Goal: Information Seeking & Learning: Learn about a topic

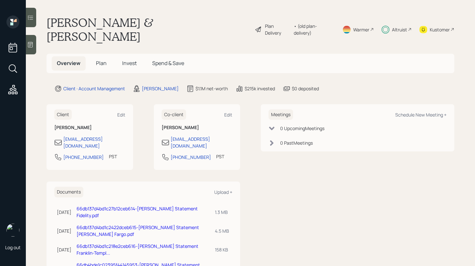
click at [31, 43] on icon at bounding box center [30, 44] width 6 height 6
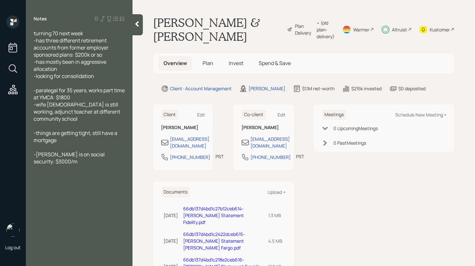
click at [138, 31] on div at bounding box center [138, 24] width 10 height 21
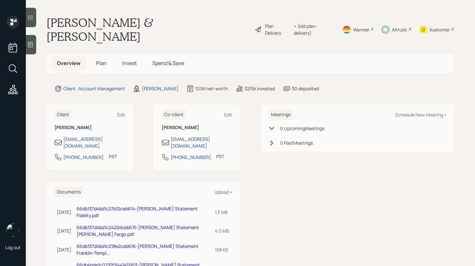
click at [33, 16] on icon at bounding box center [30, 17] width 6 height 6
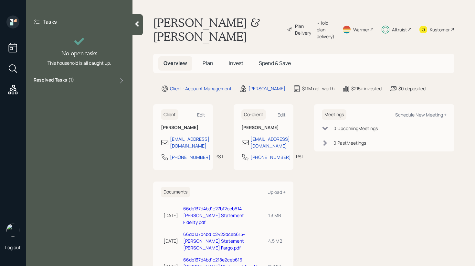
click at [107, 84] on div "Tasks No open tasks This household is all caught up. Resolved Tasks ( 1 )" at bounding box center [79, 51] width 107 height 71
click at [108, 81] on div "Resolved Tasks ( 1 )" at bounding box center [79, 81] width 91 height 8
click at [138, 27] on icon at bounding box center [137, 24] width 6 height 6
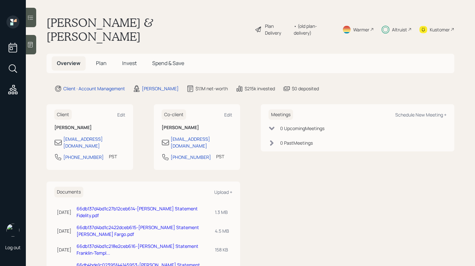
click at [131, 59] on span "Invest" at bounding box center [129, 62] width 15 height 7
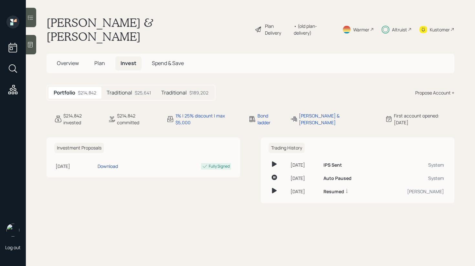
click at [129, 90] on h5 "Traditional" at bounding box center [120, 93] width 26 height 6
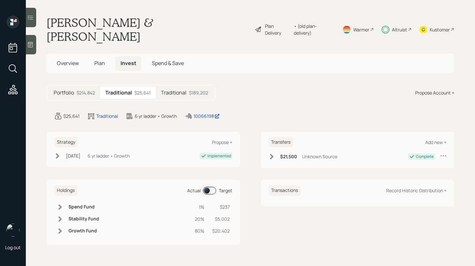
click at [178, 90] on h5 "Traditional" at bounding box center [174, 93] width 26 height 6
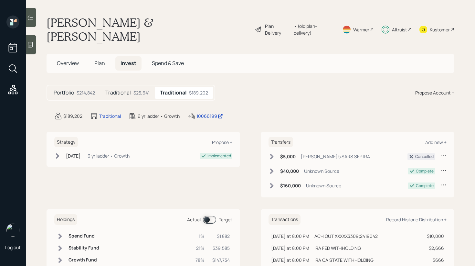
click at [128, 90] on h5 "Traditional" at bounding box center [118, 93] width 26 height 6
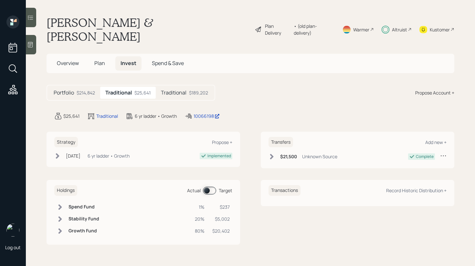
click at [196, 87] on div "Traditional $189,202" at bounding box center [185, 93] width 58 height 12
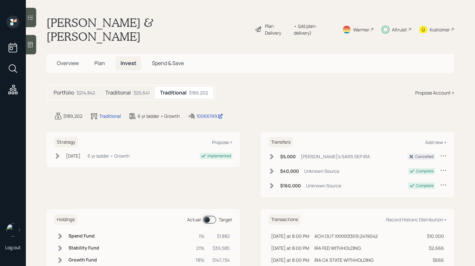
click at [207, 216] on span at bounding box center [209, 220] width 13 height 8
click at [208, 216] on span at bounding box center [209, 220] width 13 height 8
click at [134, 89] on div "$25,641" at bounding box center [141, 92] width 16 height 7
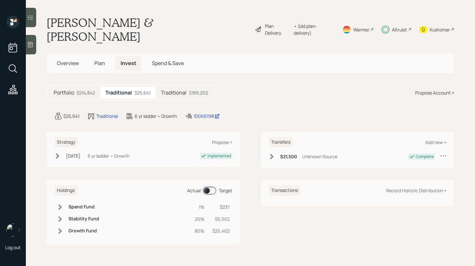
click at [207, 187] on span at bounding box center [209, 191] width 13 height 8
click at [208, 187] on span at bounding box center [209, 191] width 13 height 8
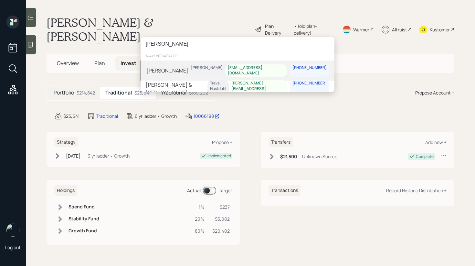
type input "[PERSON_NAME]"
click at [178, 70] on div "[PERSON_NAME] [PERSON_NAME] [EMAIL_ADDRESS][DOMAIN_NAME] [PHONE_NUMBER]" at bounding box center [238, 70] width 194 height 20
